Goal: Transaction & Acquisition: Purchase product/service

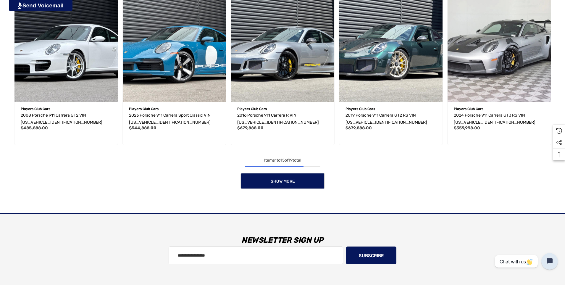
scroll to position [533, 0]
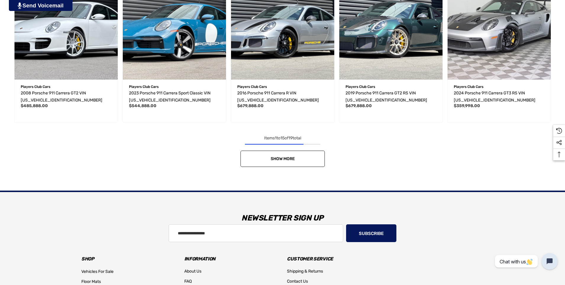
click at [266, 125] on link "Show More" at bounding box center [283, 159] width 84 height 16
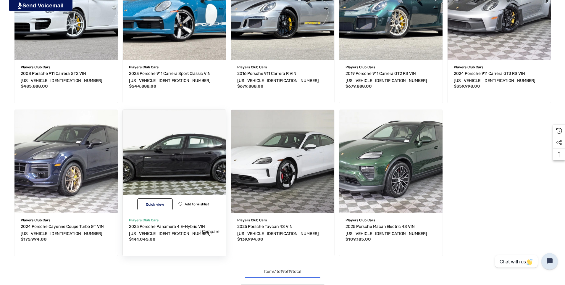
scroll to position [562, 0]
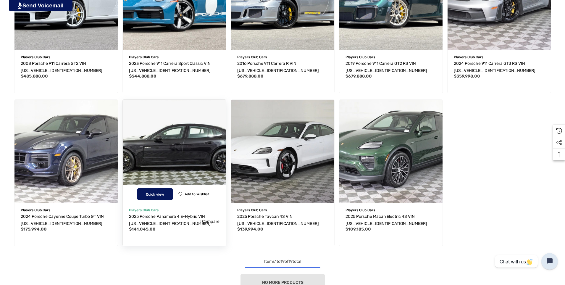
click at [158, 125] on span "Quick view" at bounding box center [155, 194] width 18 height 4
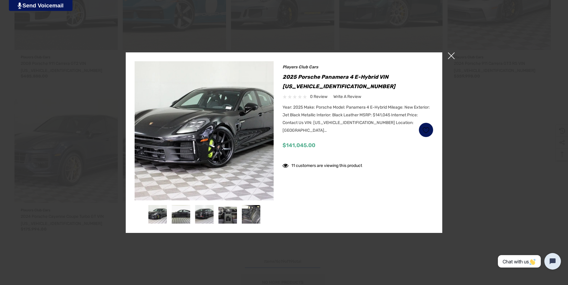
click at [191, 125] on div at bounding box center [180, 214] width 23 height 19
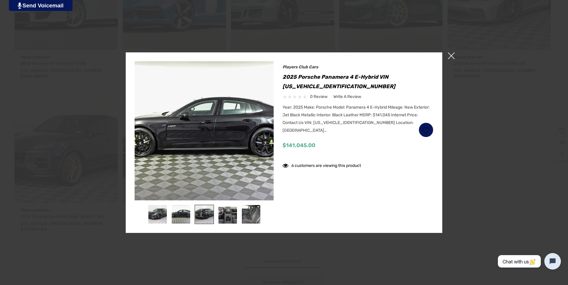
click at [196, 125] on img at bounding box center [204, 214] width 19 height 19
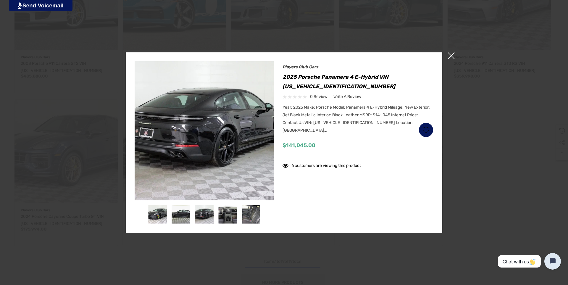
click at [223, 125] on img at bounding box center [227, 214] width 19 height 19
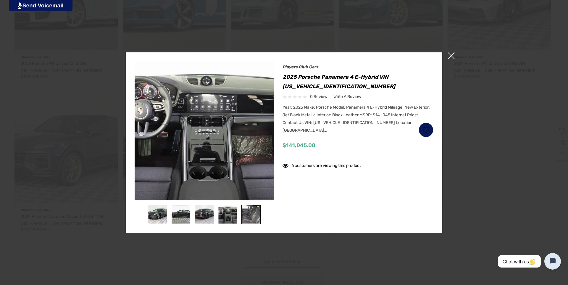
click at [250, 125] on img at bounding box center [251, 214] width 19 height 19
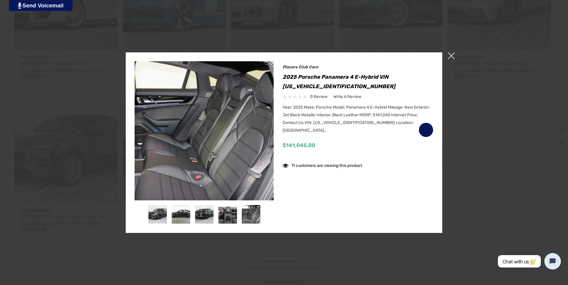
click at [314, 54] on span "×" at bounding box center [451, 55] width 7 height 7
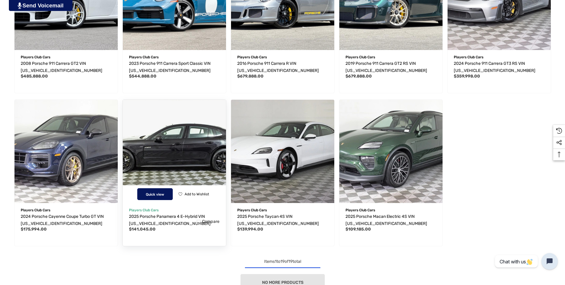
scroll to position [0, 0]
drag, startPoint x: 132, startPoint y: 229, endPoint x: 150, endPoint y: 230, distance: 18.4
click at [150, 125] on span "$141,045.00" at bounding box center [142, 229] width 27 height 5
